Goal: Transaction & Acquisition: Book appointment/travel/reservation

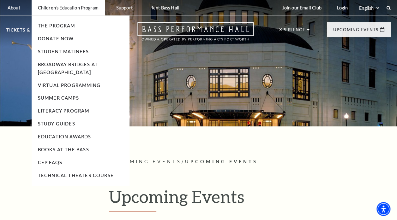
click at [68, 14] on li "Children's Education Program The Program Donate Now Student Matinees Broadway B…" at bounding box center [68, 7] width 73 height 15
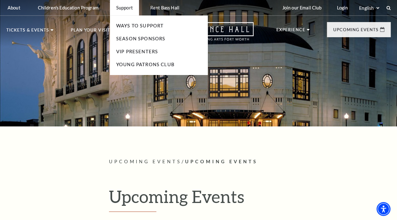
click at [119, 11] on li "Support Ways To Support Season Sponsors VIP Presenters Young Patrons Club" at bounding box center [124, 7] width 29 height 15
click at [122, 26] on link "Ways To Support" at bounding box center [140, 25] width 48 height 5
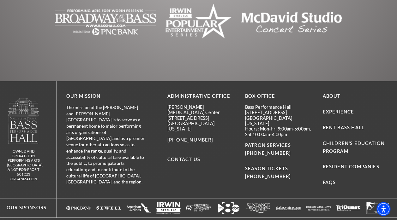
scroll to position [1360, 0]
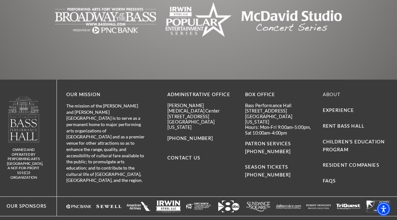
click at [332, 92] on link "About" at bounding box center [331, 94] width 18 height 5
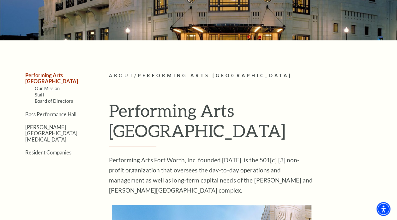
scroll to position [87, 0]
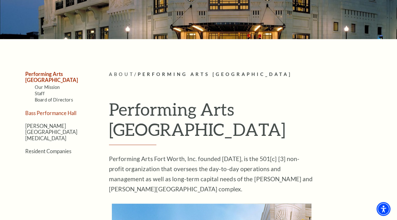
click at [46, 110] on link "Bass Performance Hall" at bounding box center [50, 113] width 51 height 6
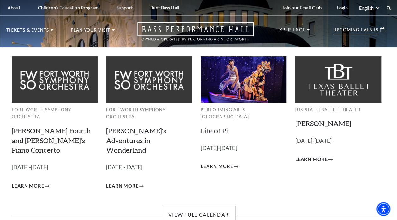
click at [351, 25] on div "Upcoming Events" at bounding box center [359, 29] width 64 height 15
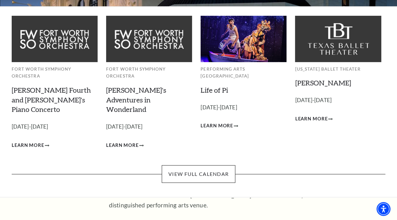
scroll to position [41, 0]
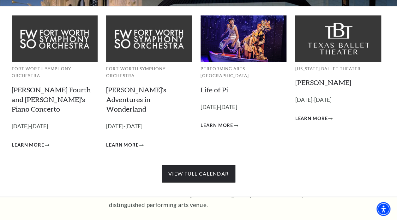
click at [221, 168] on link "View Full Calendar" at bounding box center [199, 174] width 74 height 18
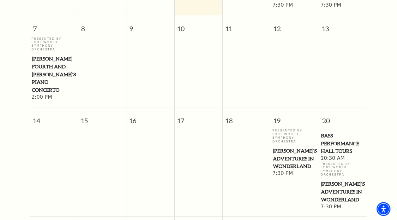
scroll to position [260, 0]
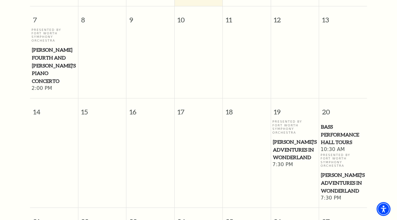
click at [299, 138] on span "[PERSON_NAME]'s Adventures in Wonderland" at bounding box center [294, 149] width 44 height 23
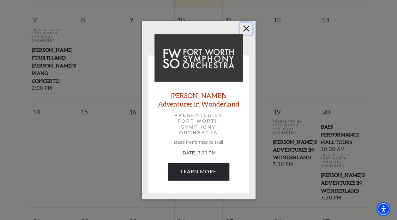
click at [248, 28] on button "Close" at bounding box center [246, 29] width 12 height 12
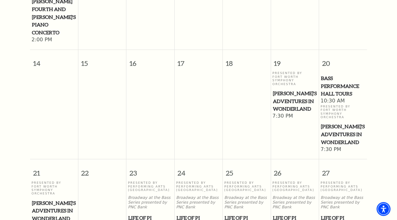
scroll to position [310, 0]
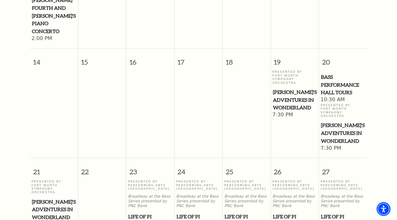
click at [333, 122] on span "[PERSON_NAME]'s Adventures in Wonderland" at bounding box center [343, 133] width 44 height 23
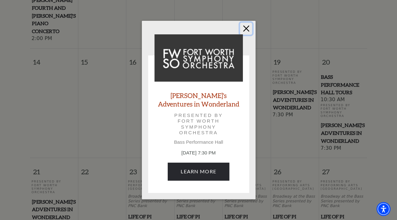
click at [244, 28] on button "Close" at bounding box center [246, 29] width 12 height 12
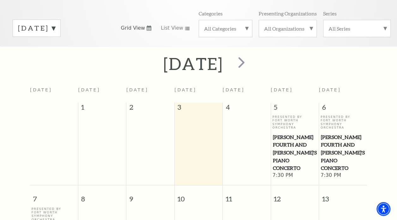
scroll to position [0, 0]
